Goal: Task Accomplishment & Management: Manage account settings

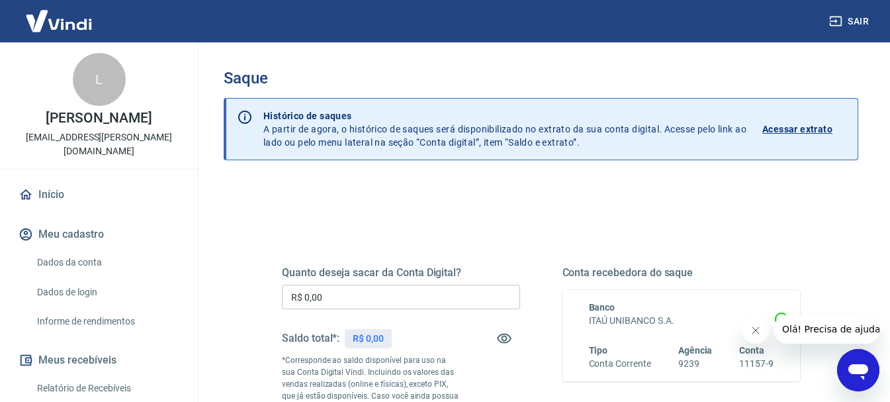
scroll to position [66, 0]
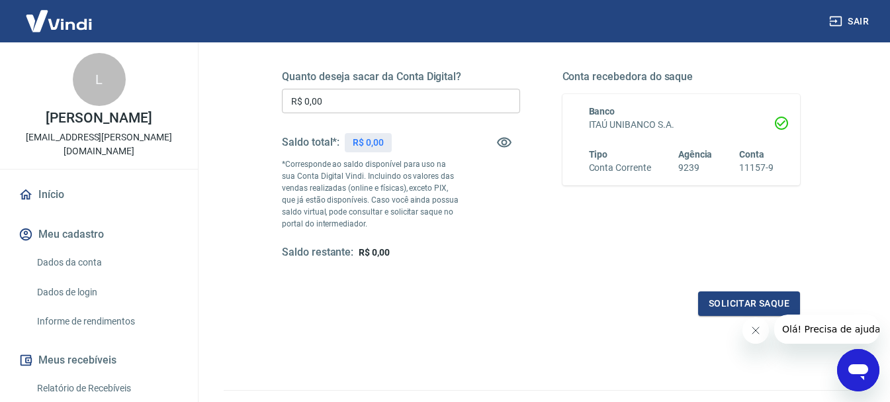
scroll to position [198, 0]
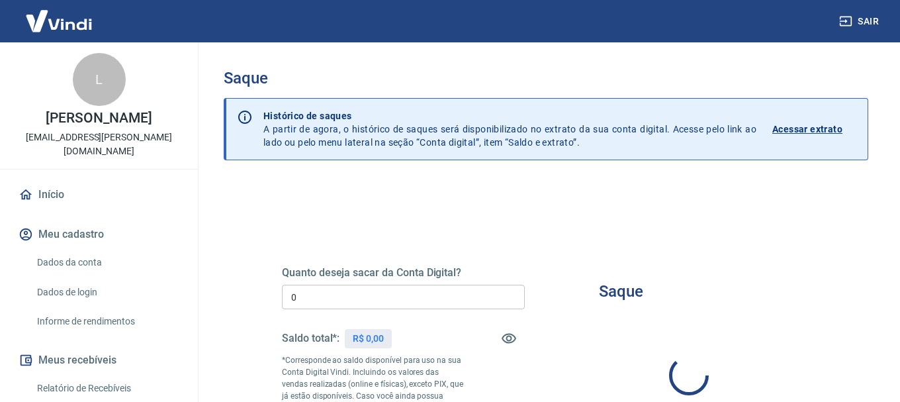
type input "R$ 0,00"
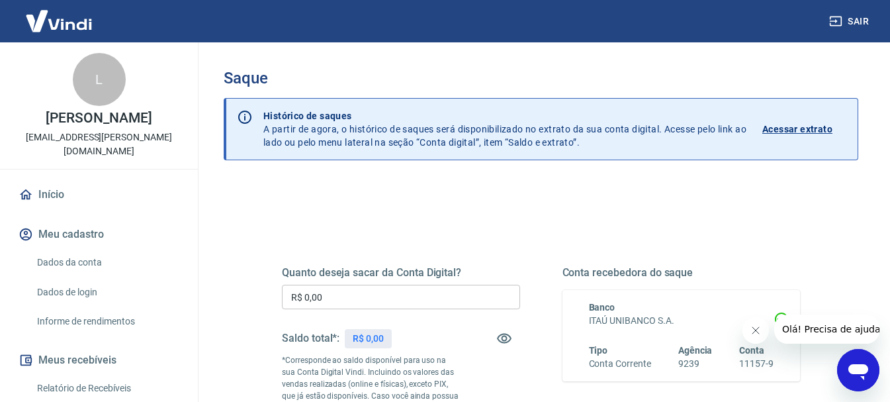
scroll to position [66, 0]
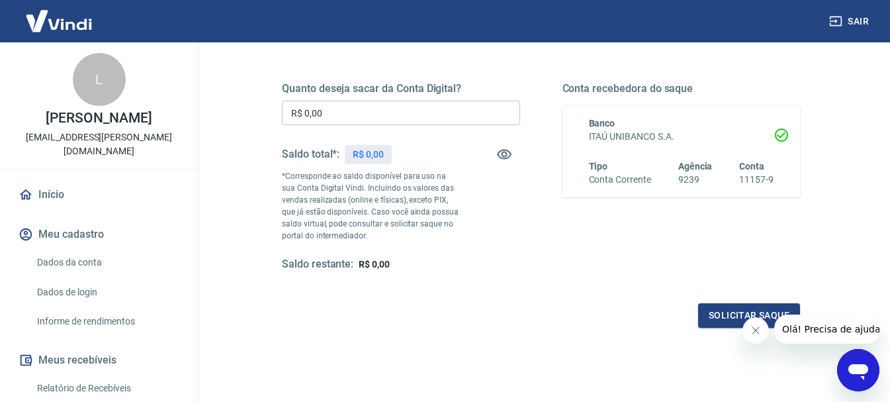
scroll to position [198, 0]
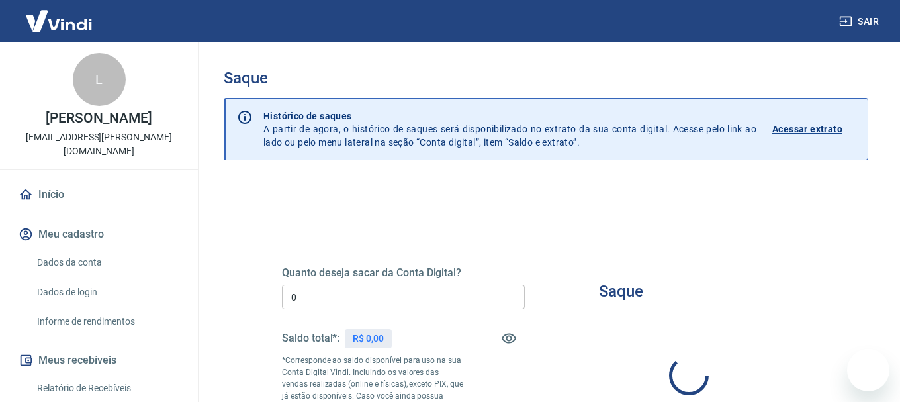
type input "R$ 0,00"
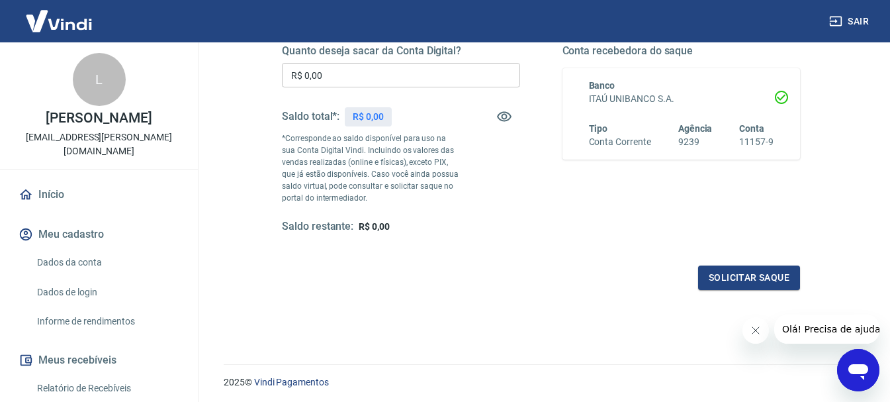
scroll to position [198, 0]
